Goal: Task Accomplishment & Management: Manage account settings

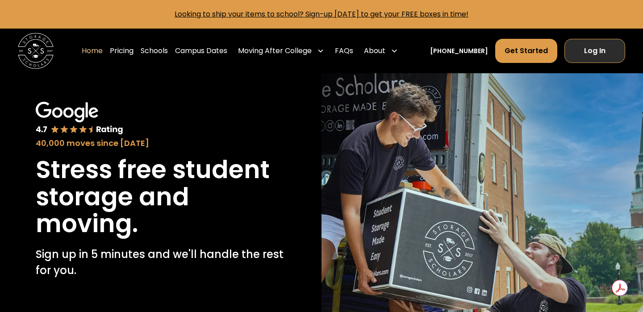
click at [603, 58] on link "Log In" at bounding box center [595, 51] width 61 height 24
click at [600, 50] on link "Log In" at bounding box center [595, 51] width 61 height 24
